Goal: Contribute content: Contribute content

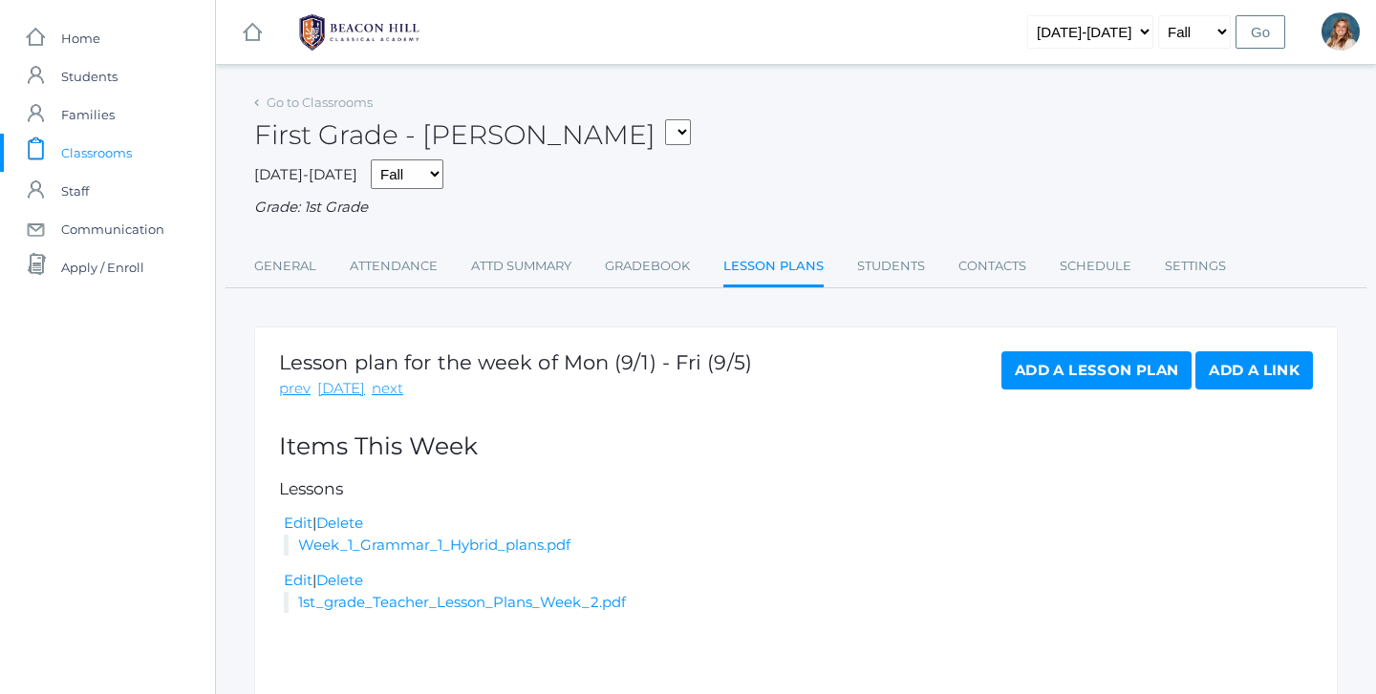
click at [84, 159] on span "Classrooms" at bounding box center [96, 153] width 71 height 38
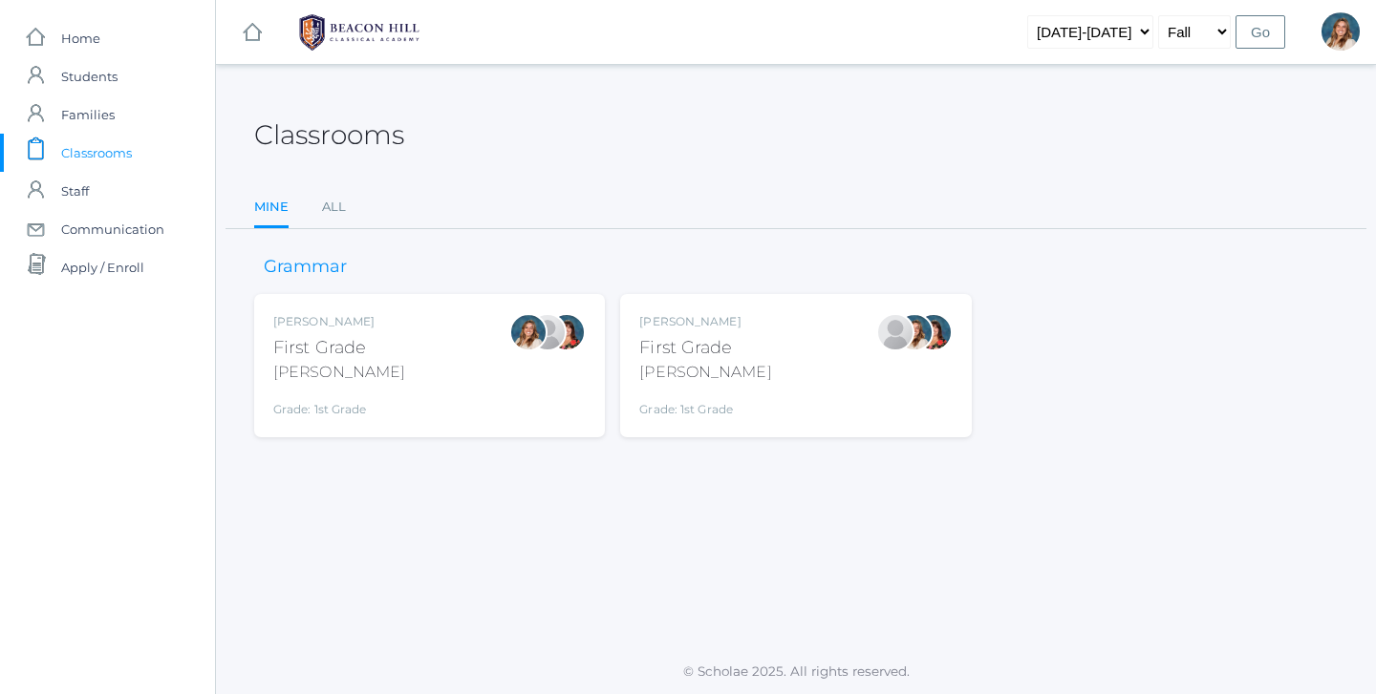
click at [395, 398] on div "Liv Barber First Grade Barber Grade: 1st Grade 01LA" at bounding box center [429, 365] width 312 height 105
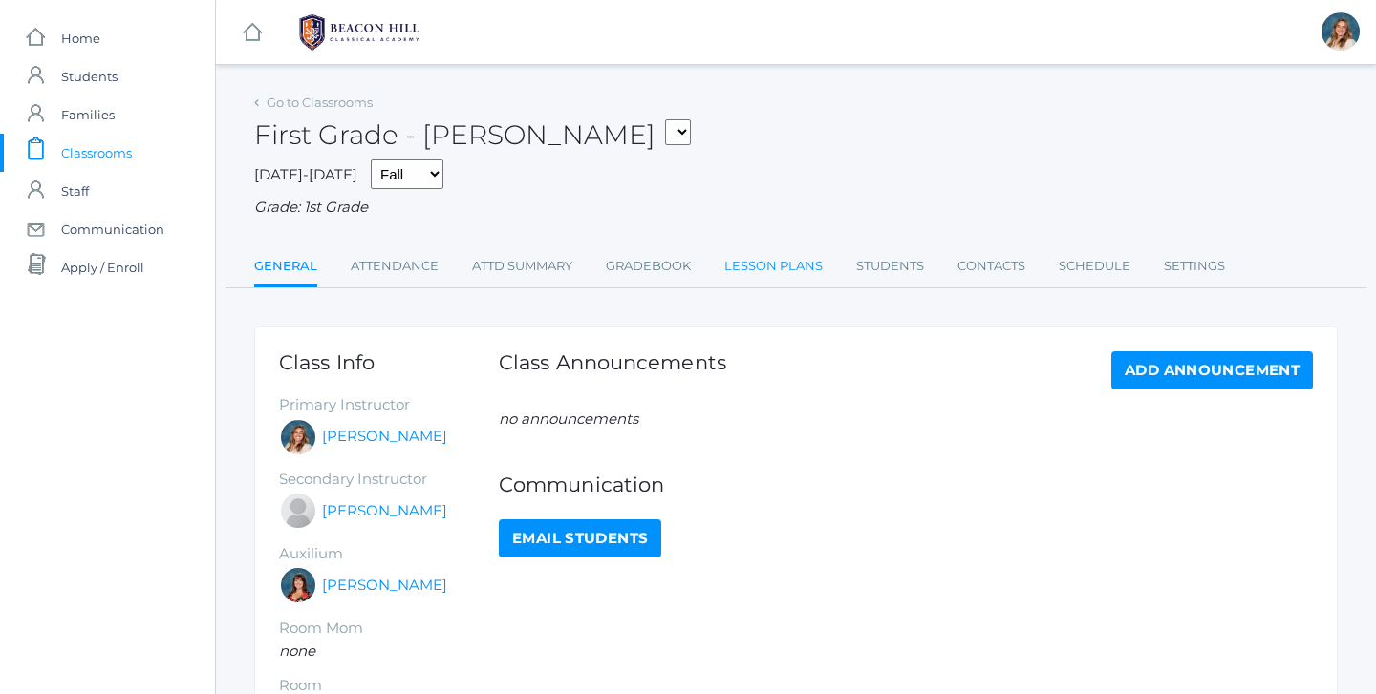
click at [753, 270] on link "Lesson Plans" at bounding box center [773, 266] width 98 height 38
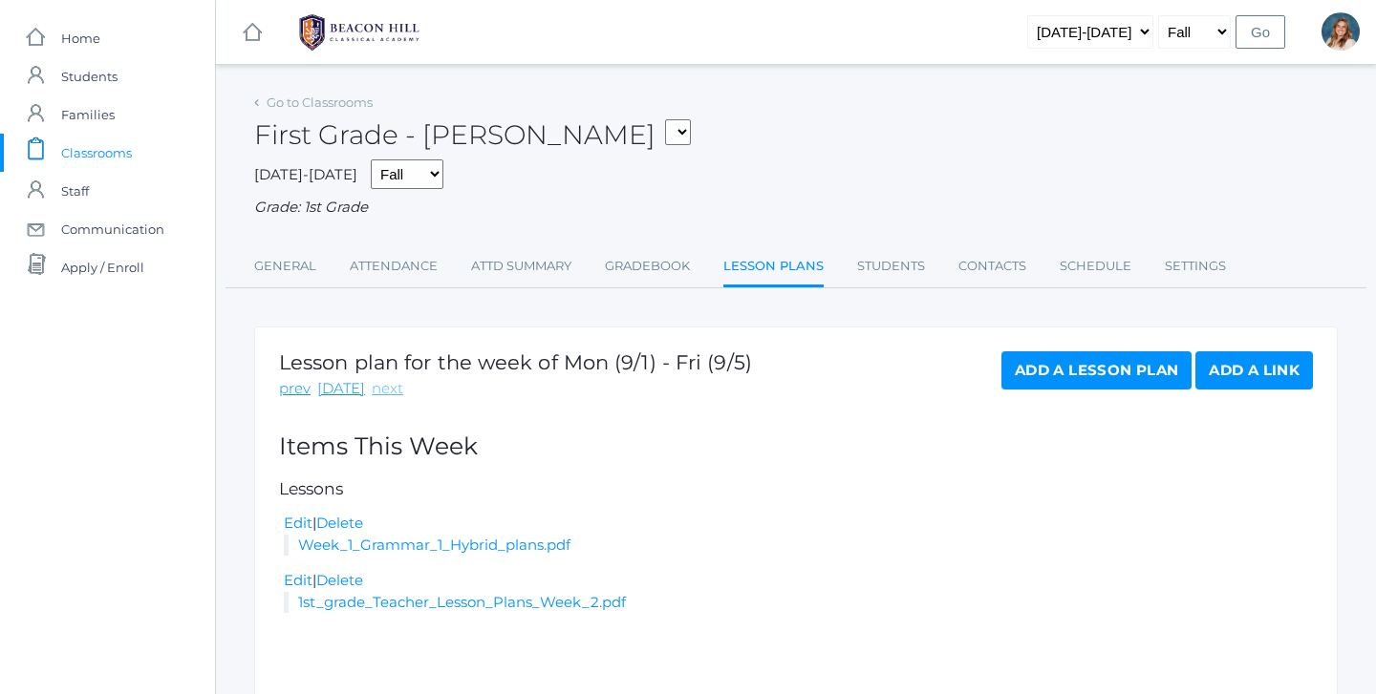
click at [380, 383] on link "next" at bounding box center [388, 389] width 32 height 22
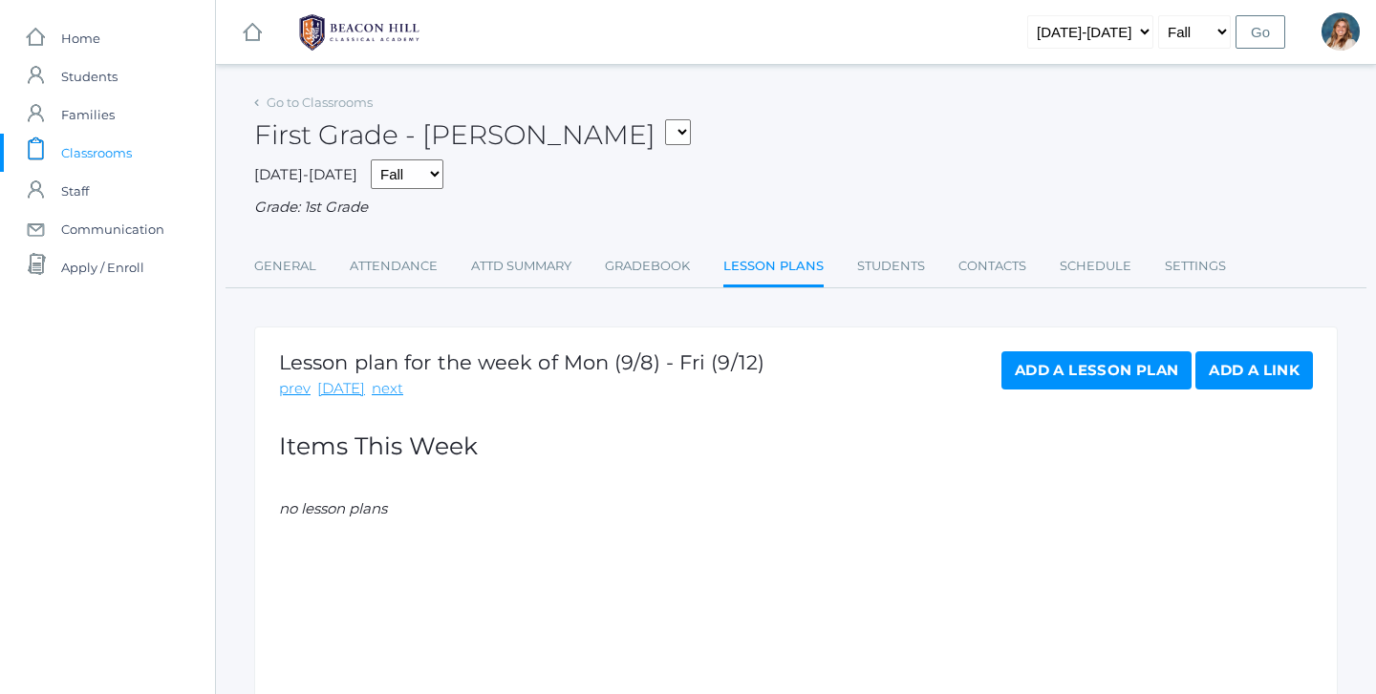
click at [1095, 358] on link "Add a Lesson Plan" at bounding box center [1096, 371] width 190 height 38
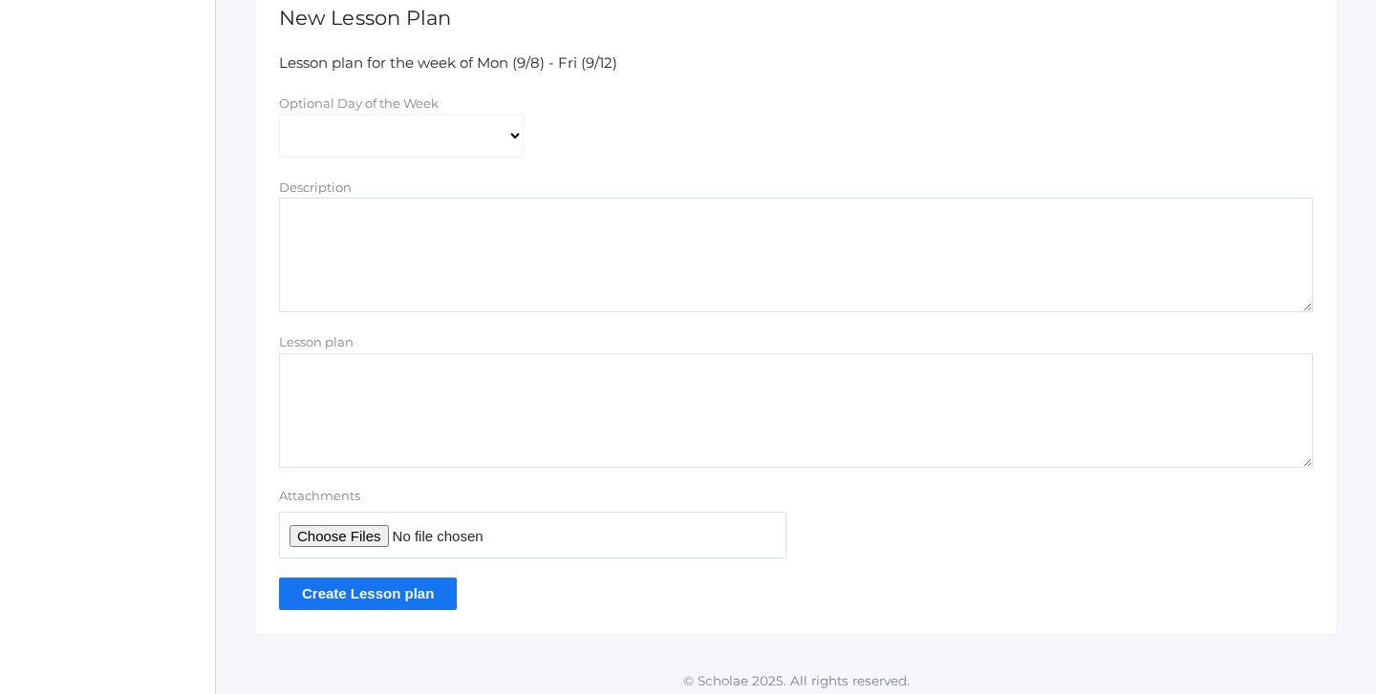
scroll to position [375, 0]
click at [369, 523] on input "Attachments" at bounding box center [532, 536] width 507 height 47
type input "C:\fakepath\Week 2 Grammar 1 Hybrid plans pdf..pdf"
click at [426, 586] on input "Create Lesson plan" at bounding box center [368, 595] width 178 height 32
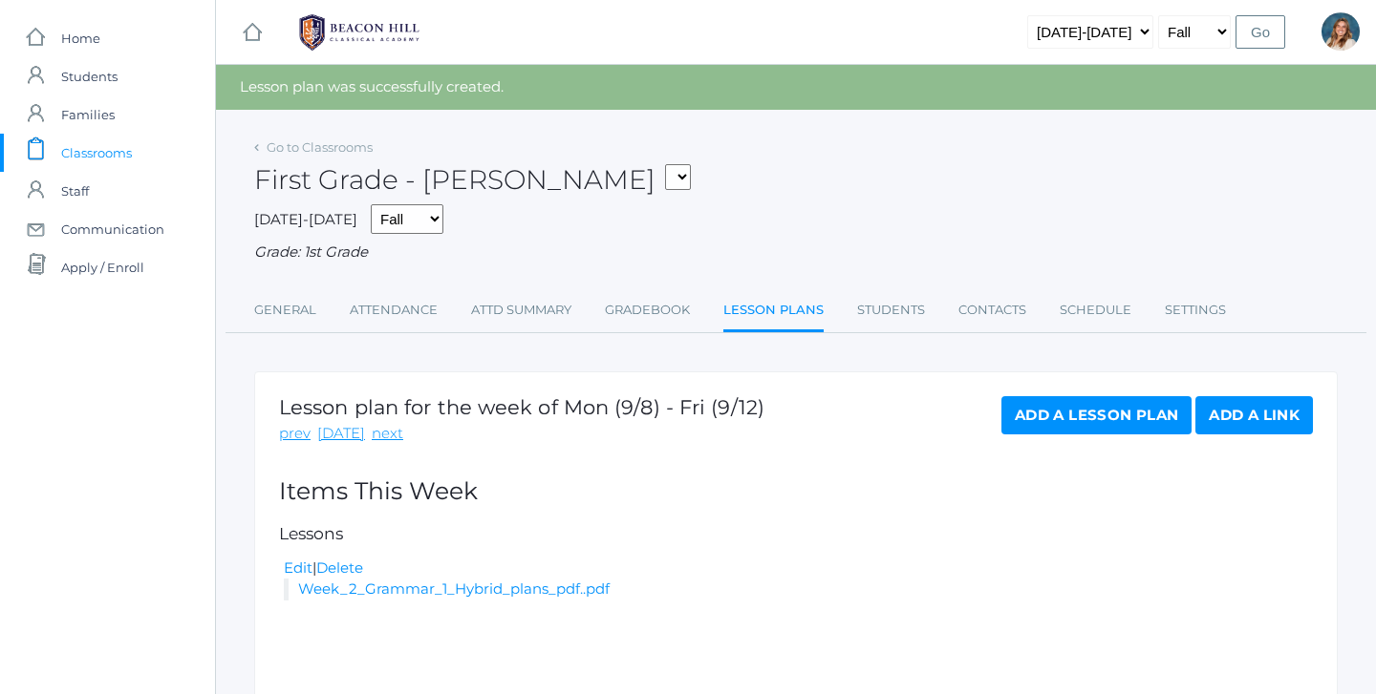
click at [123, 150] on span "Classrooms" at bounding box center [96, 153] width 71 height 38
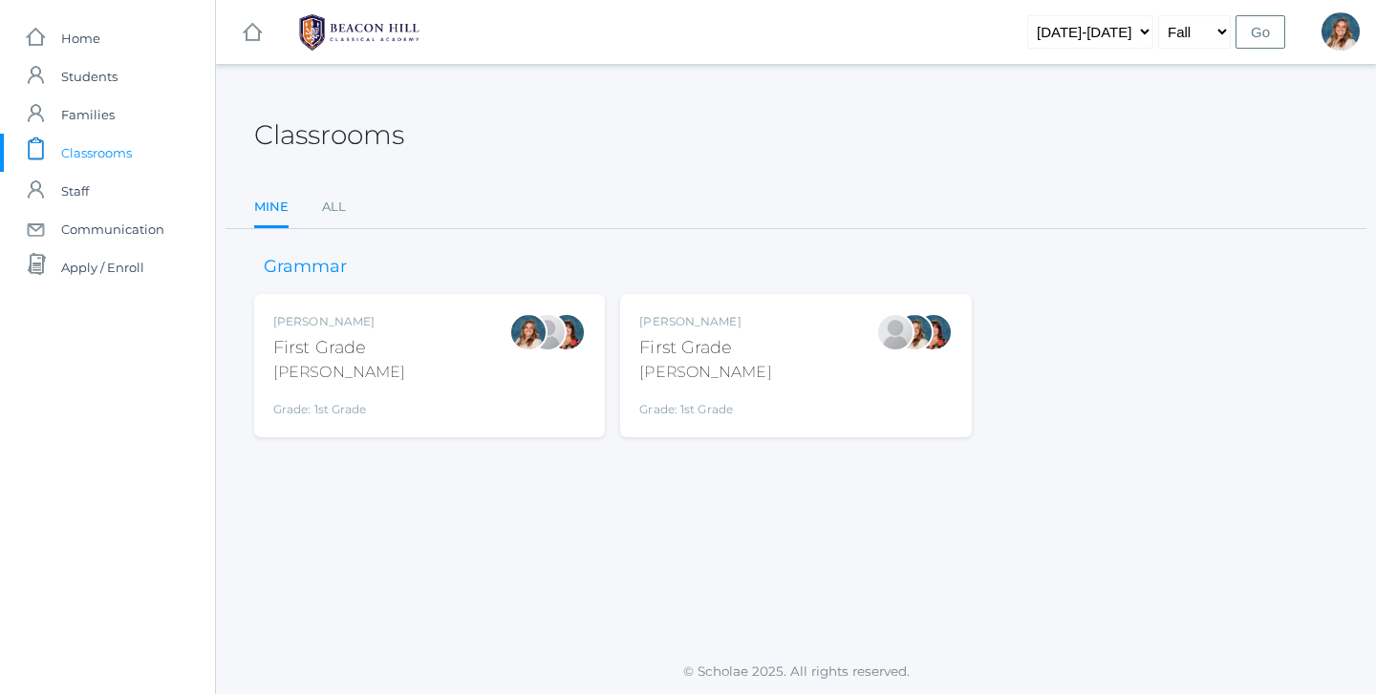
click at [730, 402] on div "Grade: 1st Grade" at bounding box center [705, 405] width 132 height 27
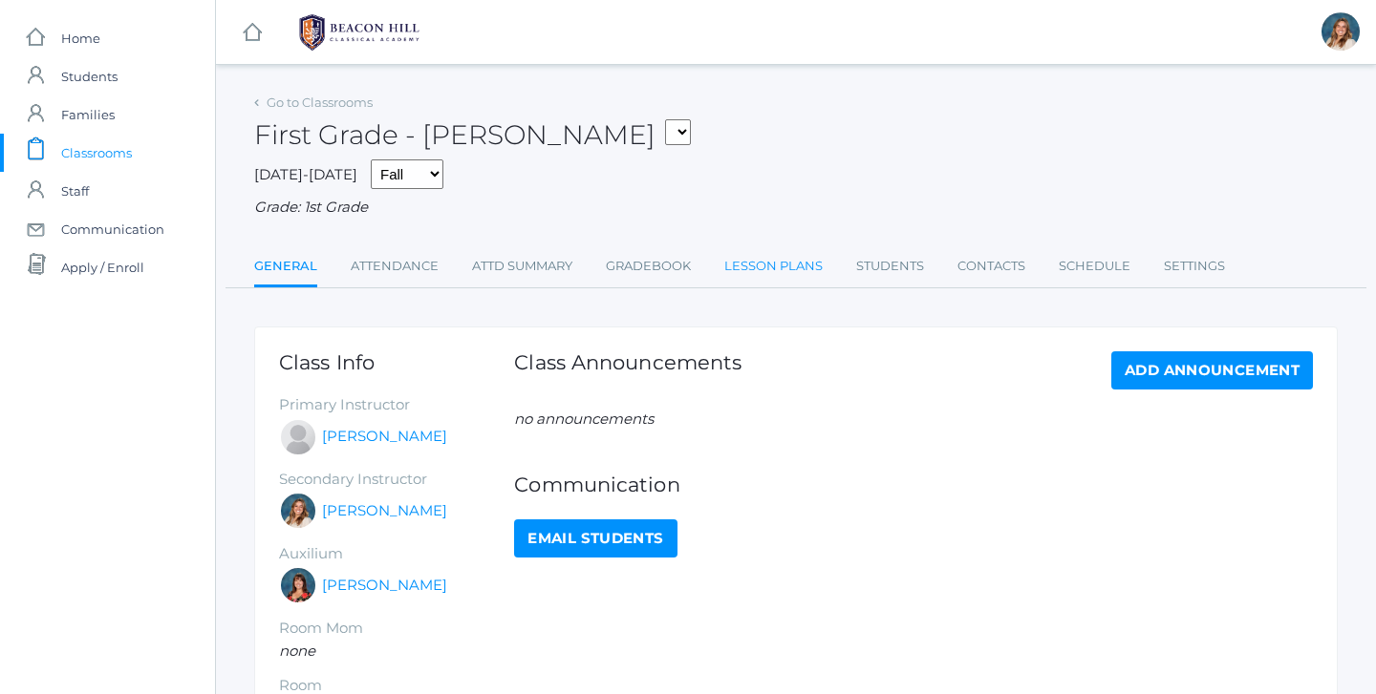
click at [770, 269] on link "Lesson Plans" at bounding box center [773, 266] width 98 height 38
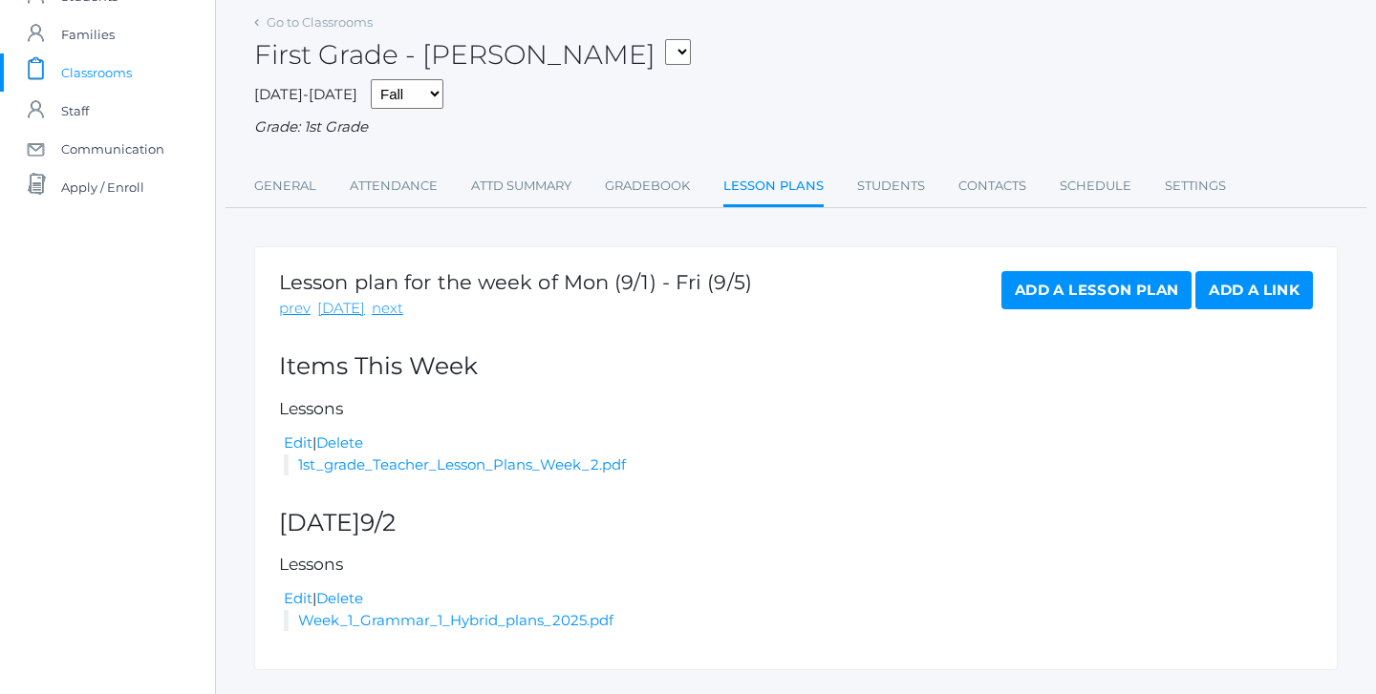
scroll to position [81, 0]
click at [374, 300] on link "next" at bounding box center [388, 308] width 32 height 22
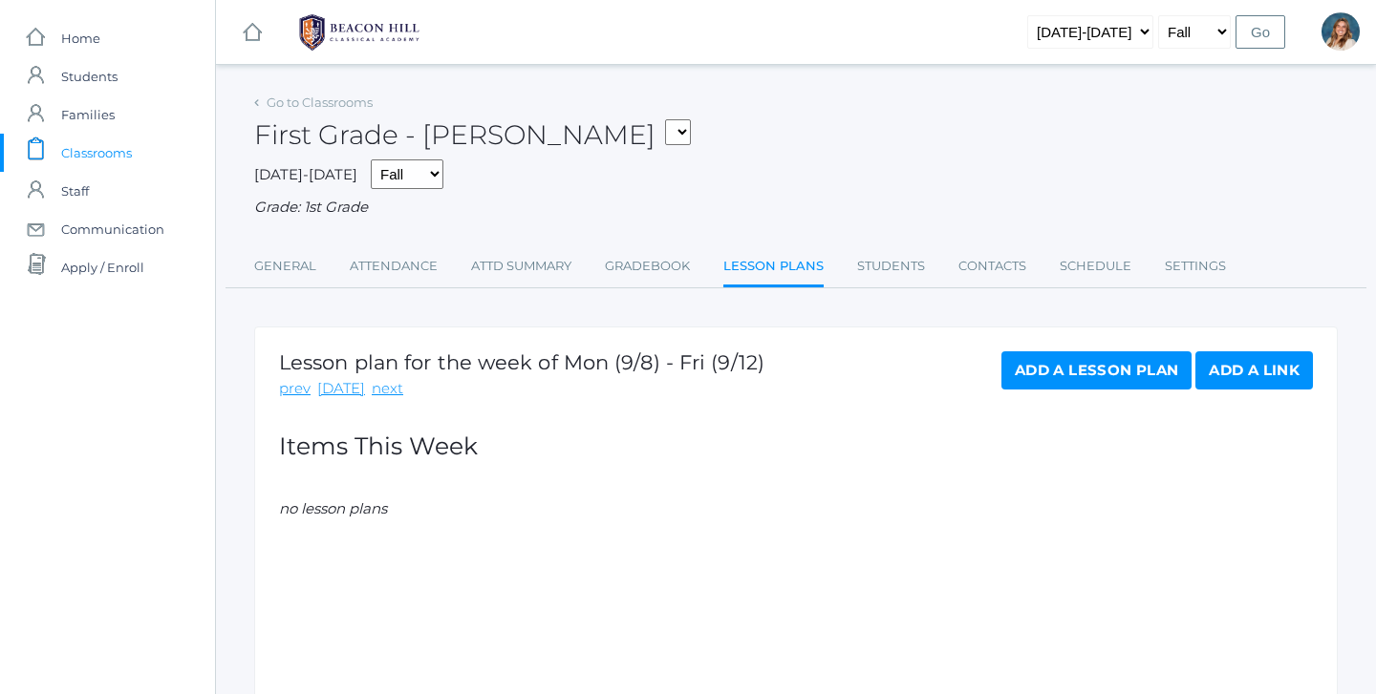
click at [1053, 356] on link "Add a Lesson Plan" at bounding box center [1096, 371] width 190 height 38
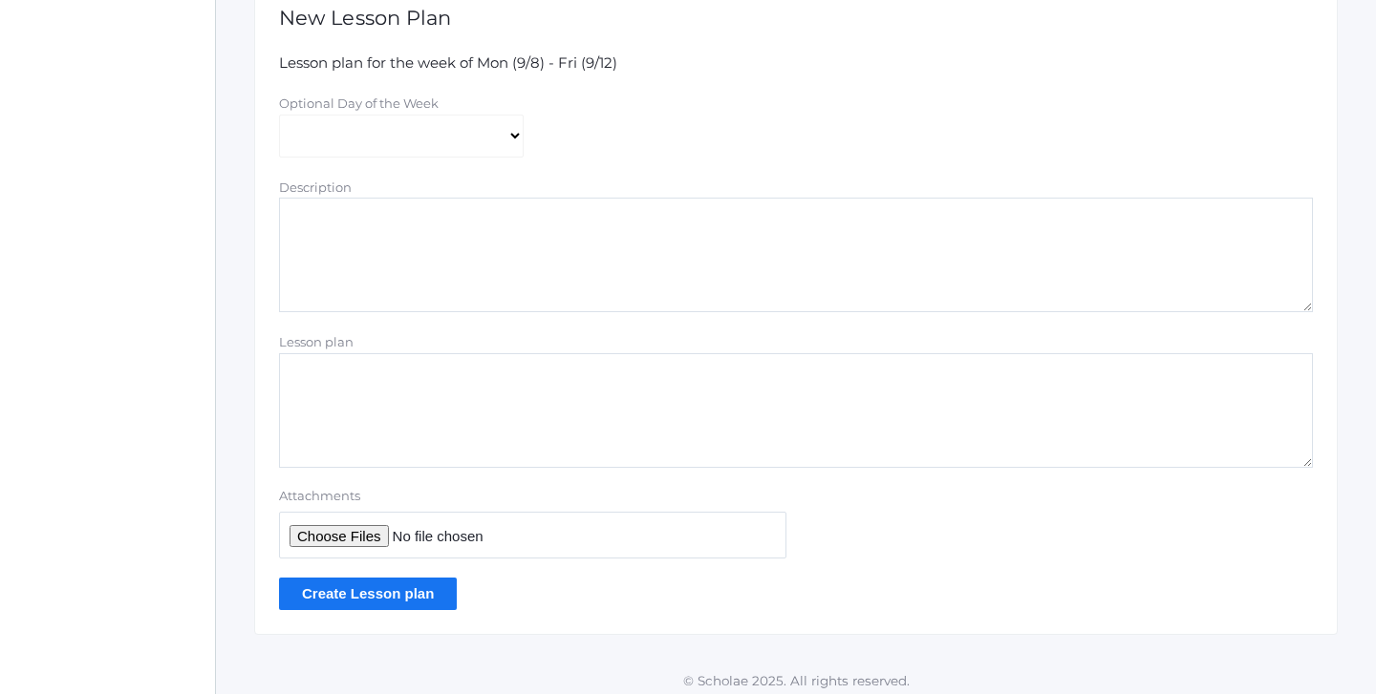
scroll to position [375, 0]
click at [370, 526] on input "Attachments" at bounding box center [532, 536] width 507 height 47
type input "C:\fakepath\Week 2 Grammar 1 Hybrid plans pdf..pdf"
click at [378, 592] on input "Create Lesson plan" at bounding box center [368, 595] width 178 height 32
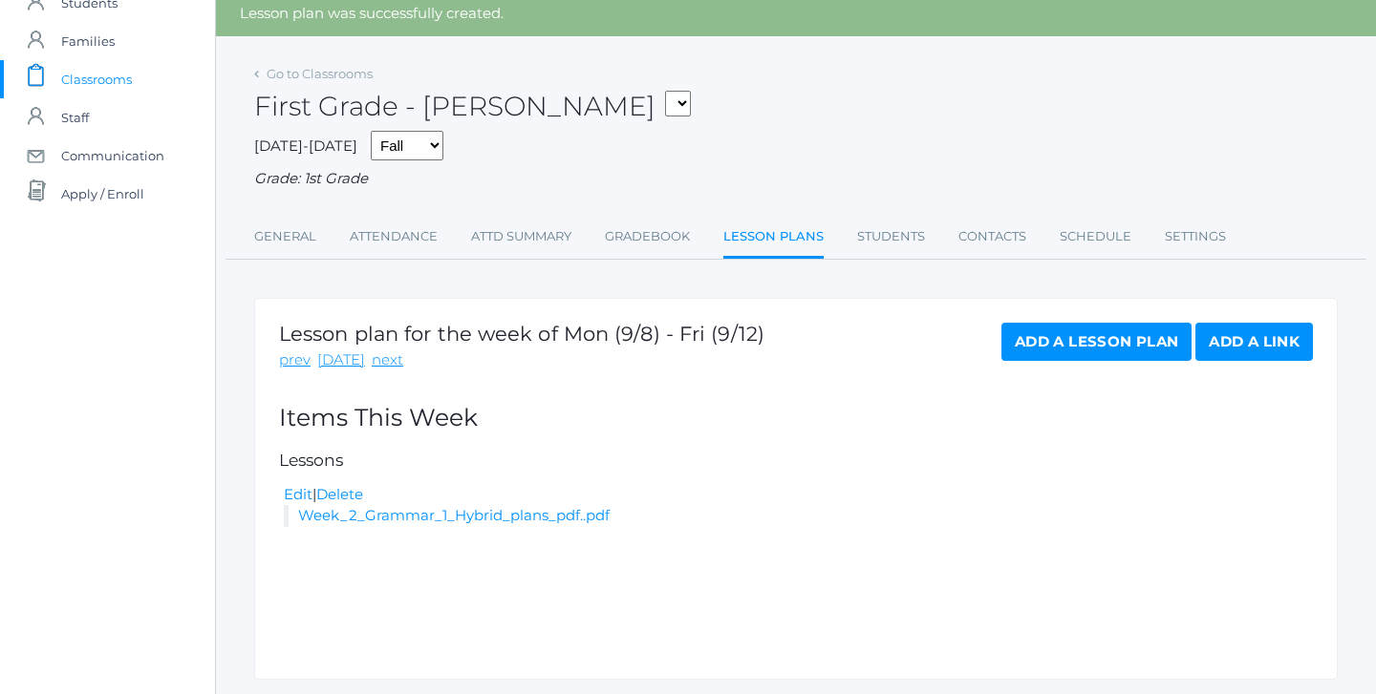
scroll to position [77, 0]
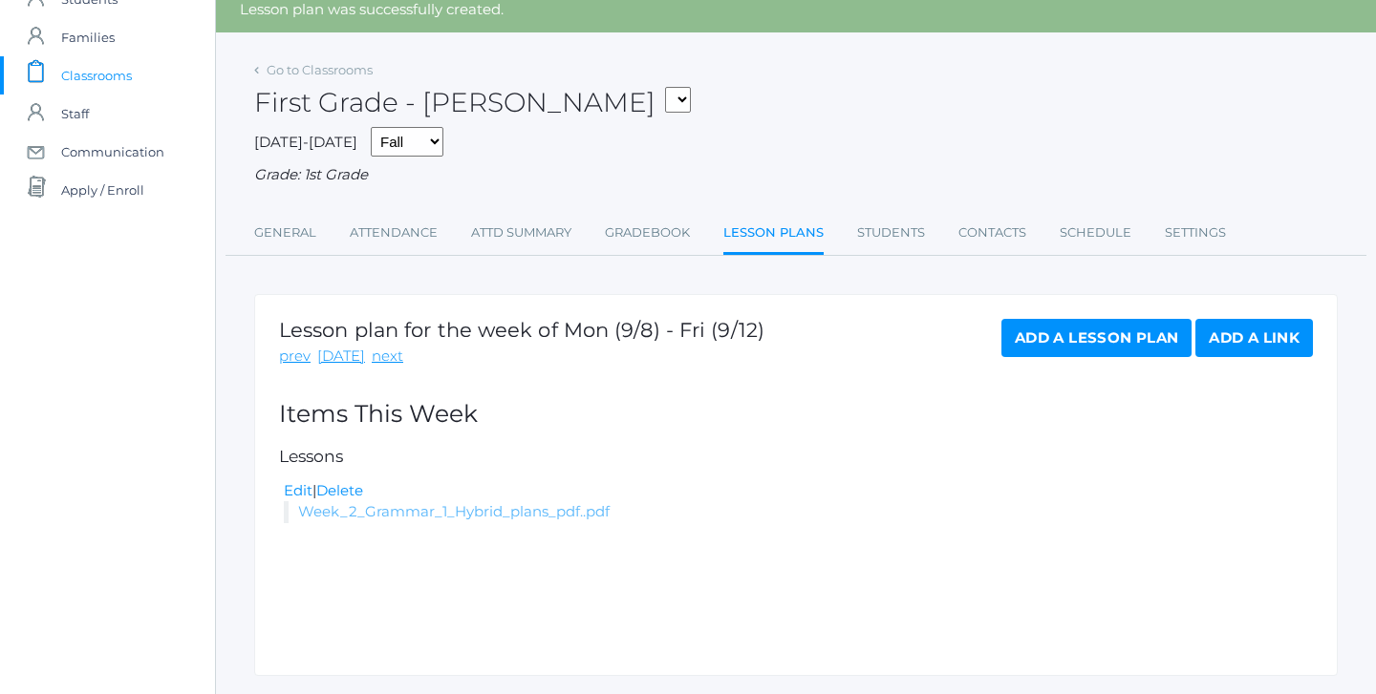
click at [546, 502] on link "Week_2_Grammar_1_Hybrid_plans_pdf..pdf" at bounding box center [453, 511] width 311 height 18
click at [117, 77] on span "Classrooms" at bounding box center [96, 75] width 71 height 38
